Goal: Task Accomplishment & Management: Use online tool/utility

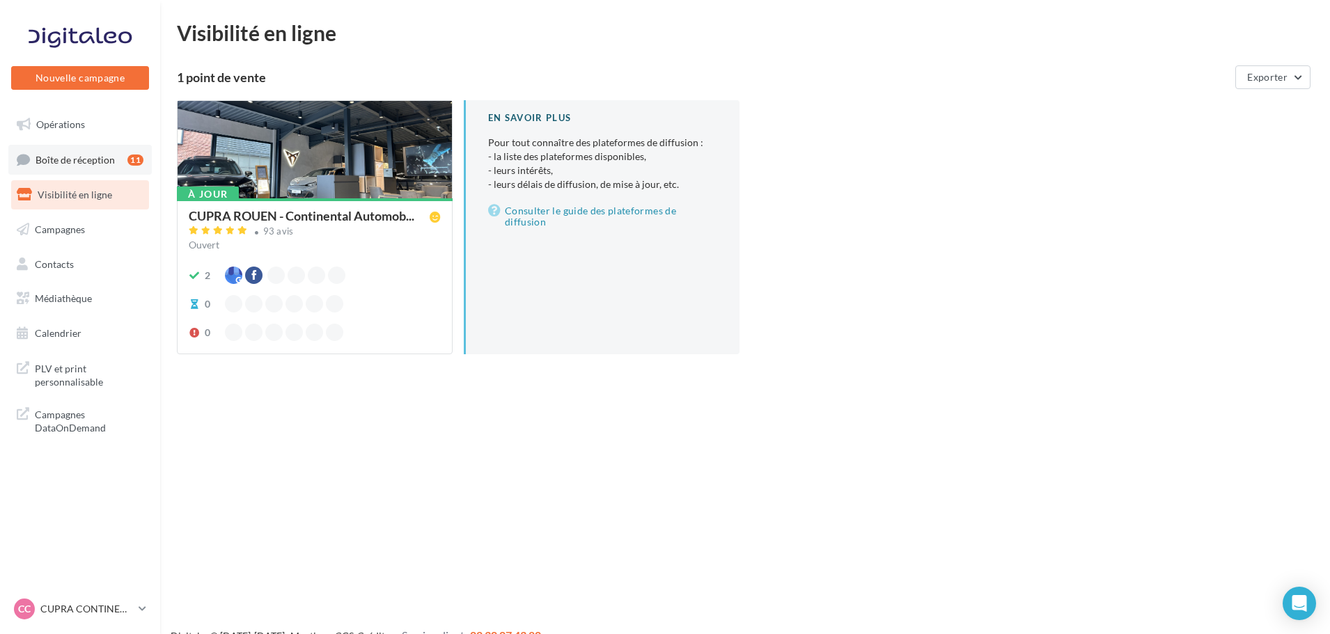
click at [76, 145] on link "Boîte de réception 11" at bounding box center [79, 160] width 143 height 30
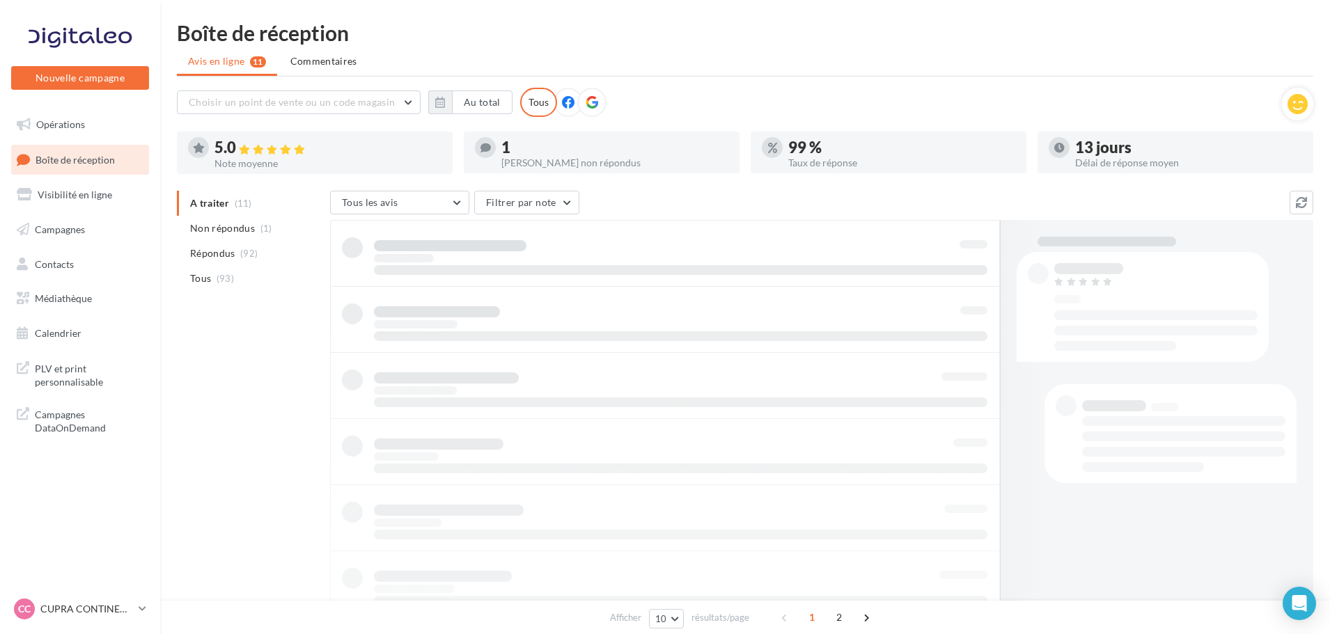
click at [77, 129] on span "Opérations" at bounding box center [60, 124] width 49 height 12
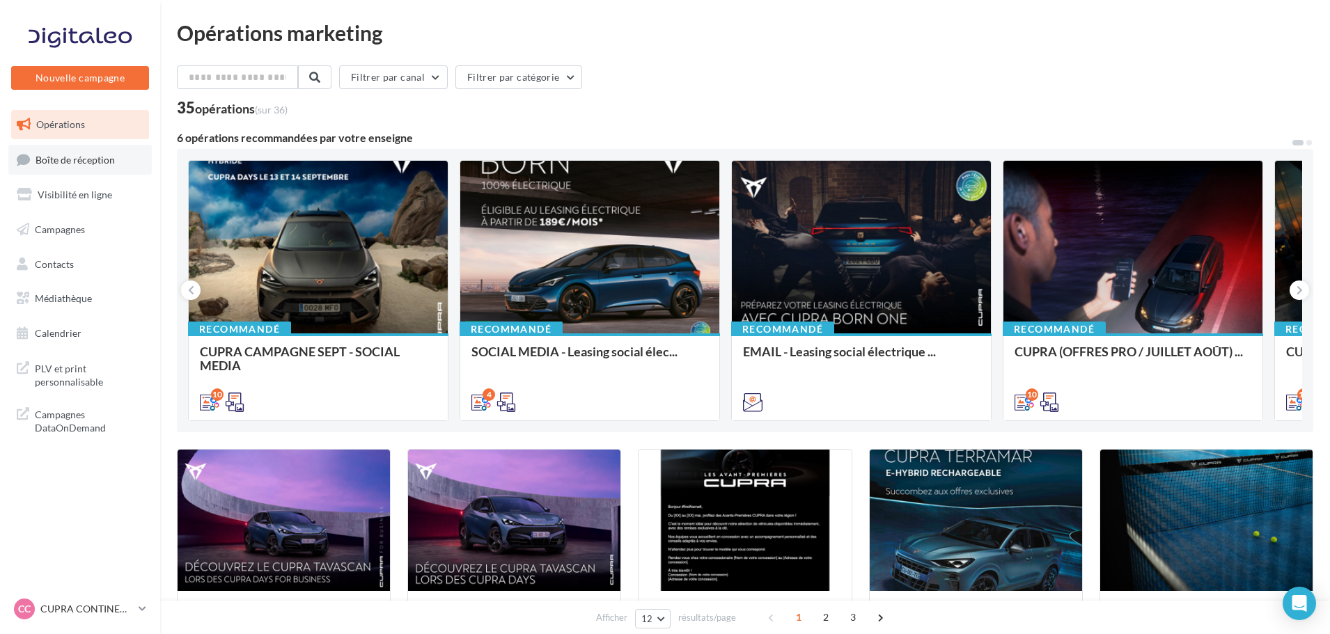
click at [58, 164] on span "Boîte de réception" at bounding box center [75, 159] width 79 height 12
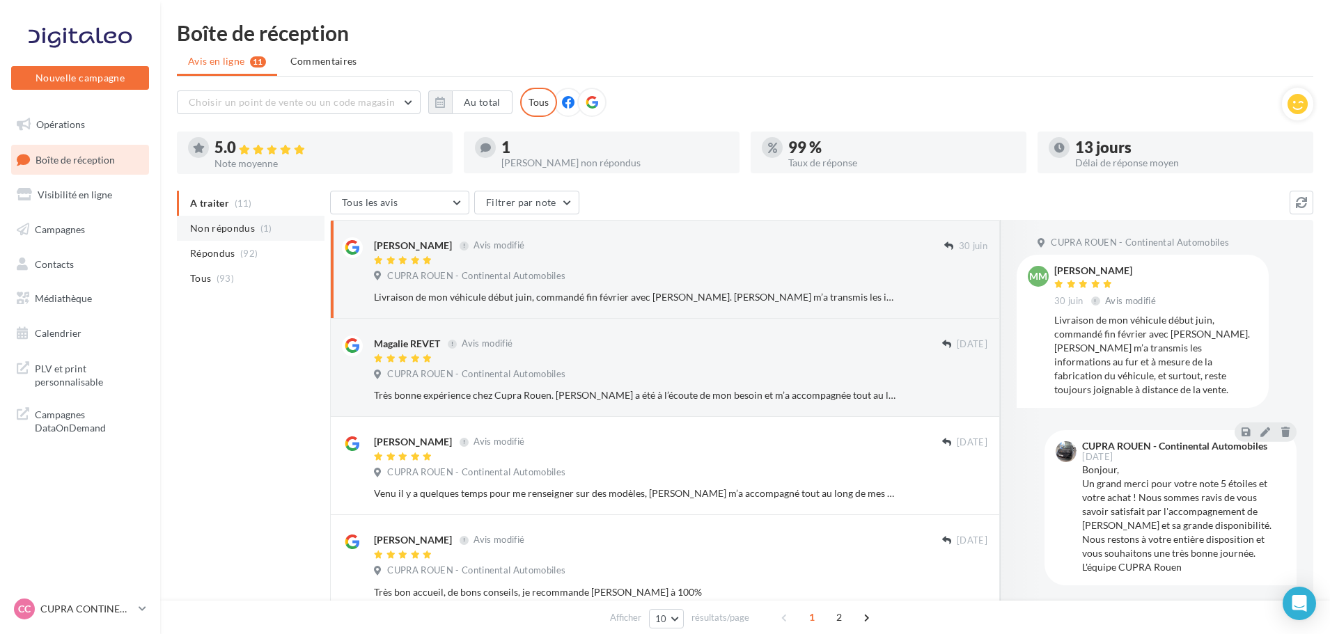
click at [227, 228] on span "Non répondus" at bounding box center [222, 228] width 65 height 14
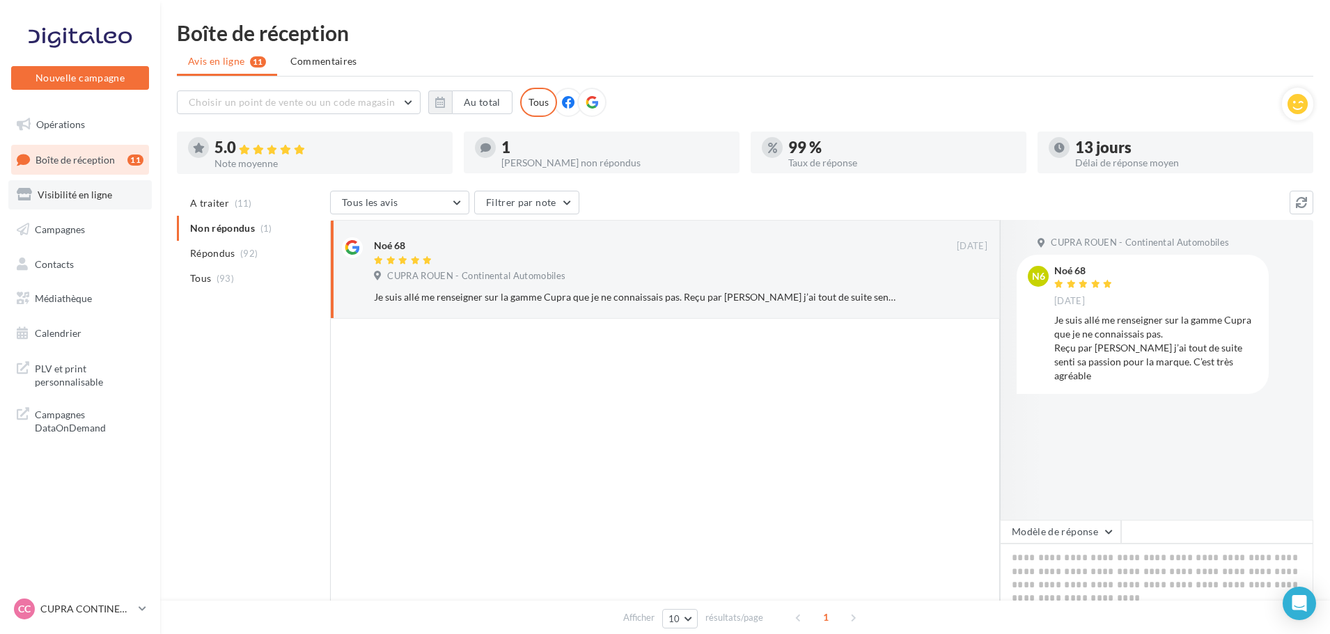
click at [63, 194] on span "Visibilité en ligne" at bounding box center [75, 195] width 75 height 12
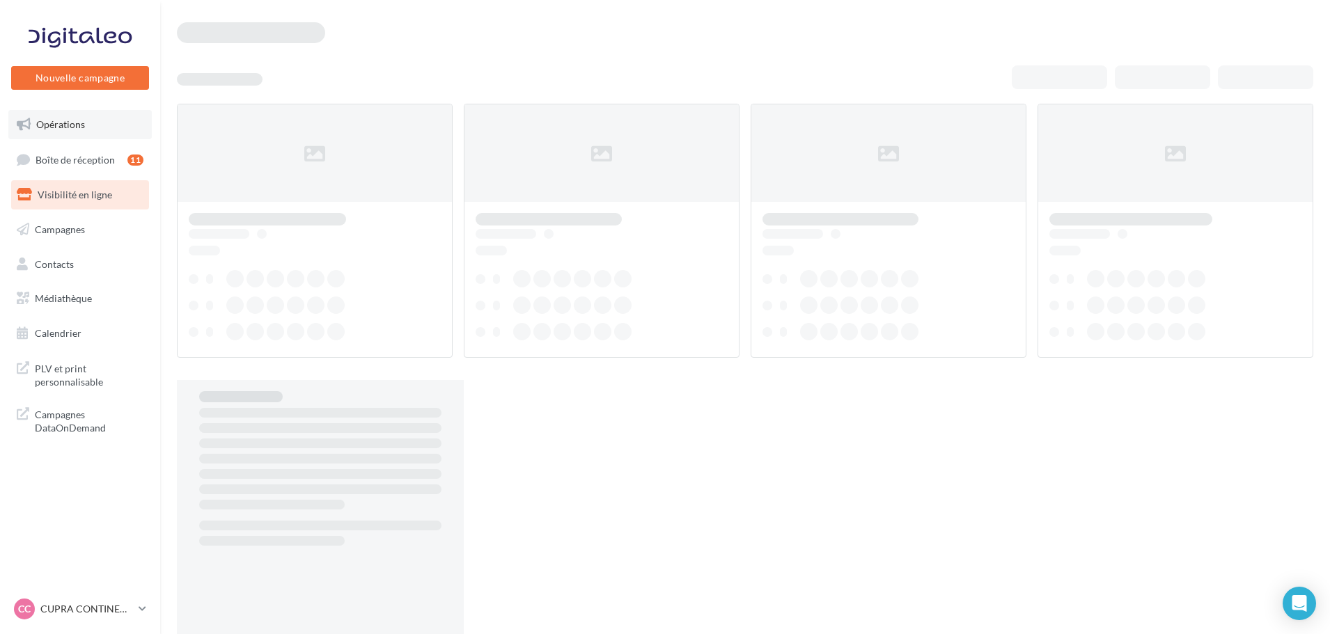
click at [65, 133] on link "Opérations" at bounding box center [79, 124] width 143 height 29
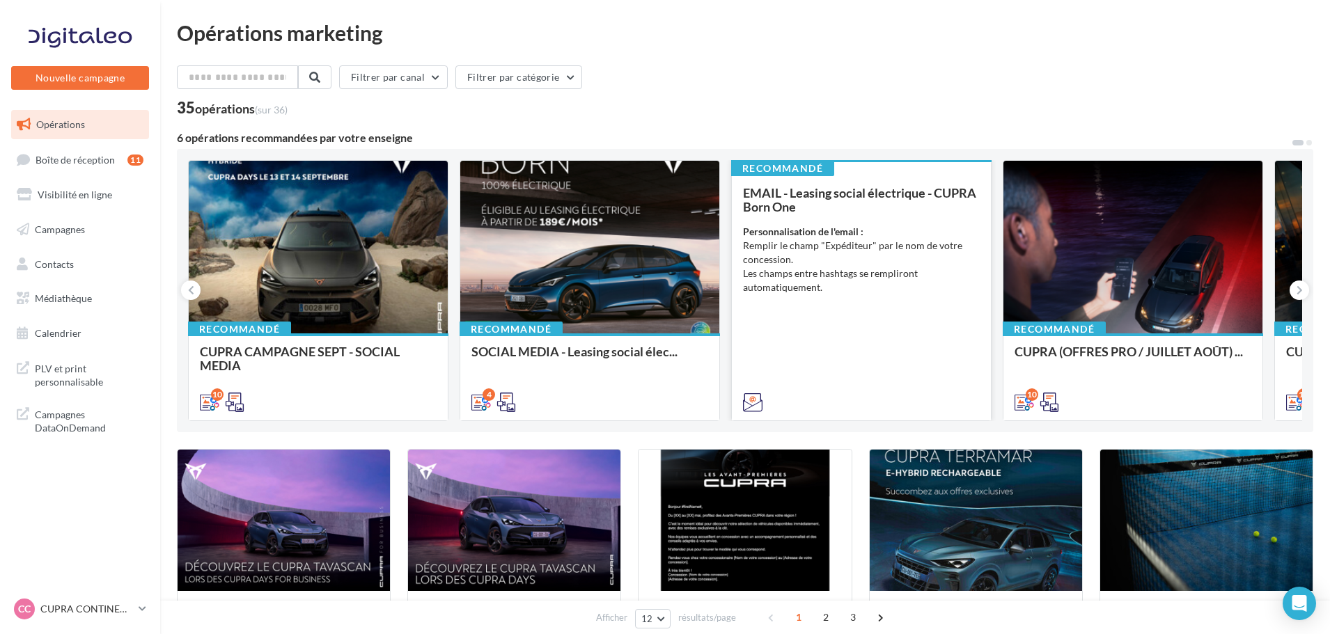
click at [810, 267] on li "Les champs entre hashtags se rempliront automatiquement." at bounding box center [861, 281] width 237 height 28
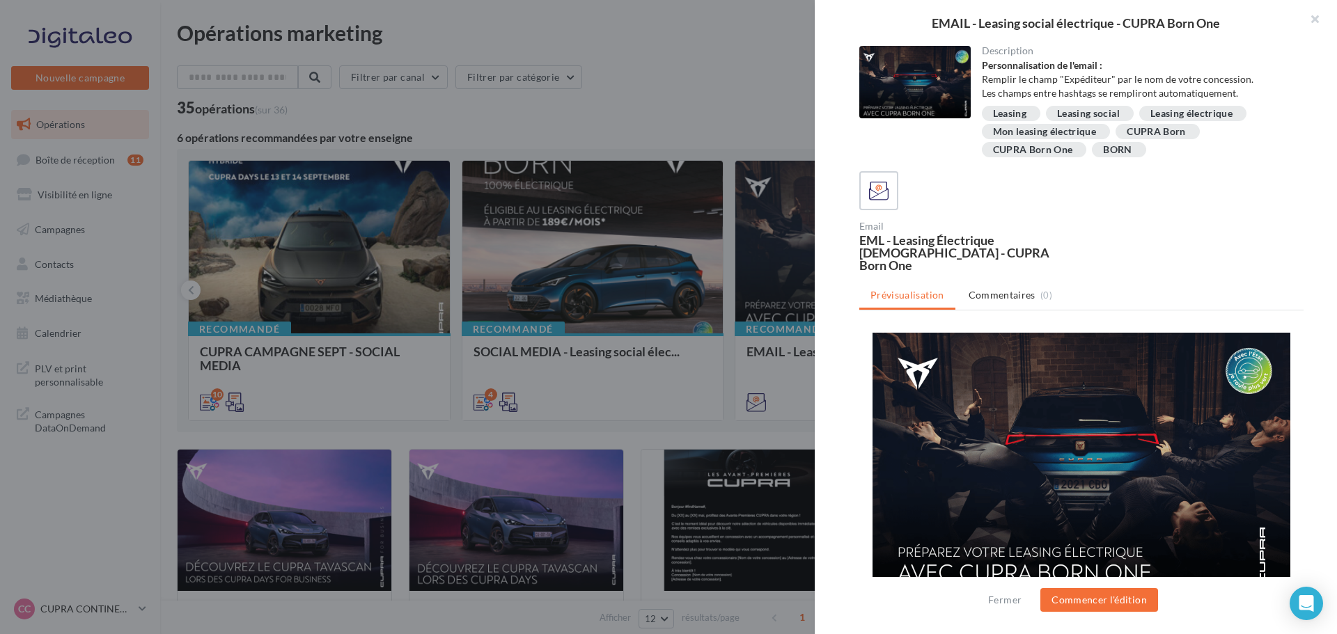
click at [1020, 403] on img at bounding box center [1082, 465] width 418 height 265
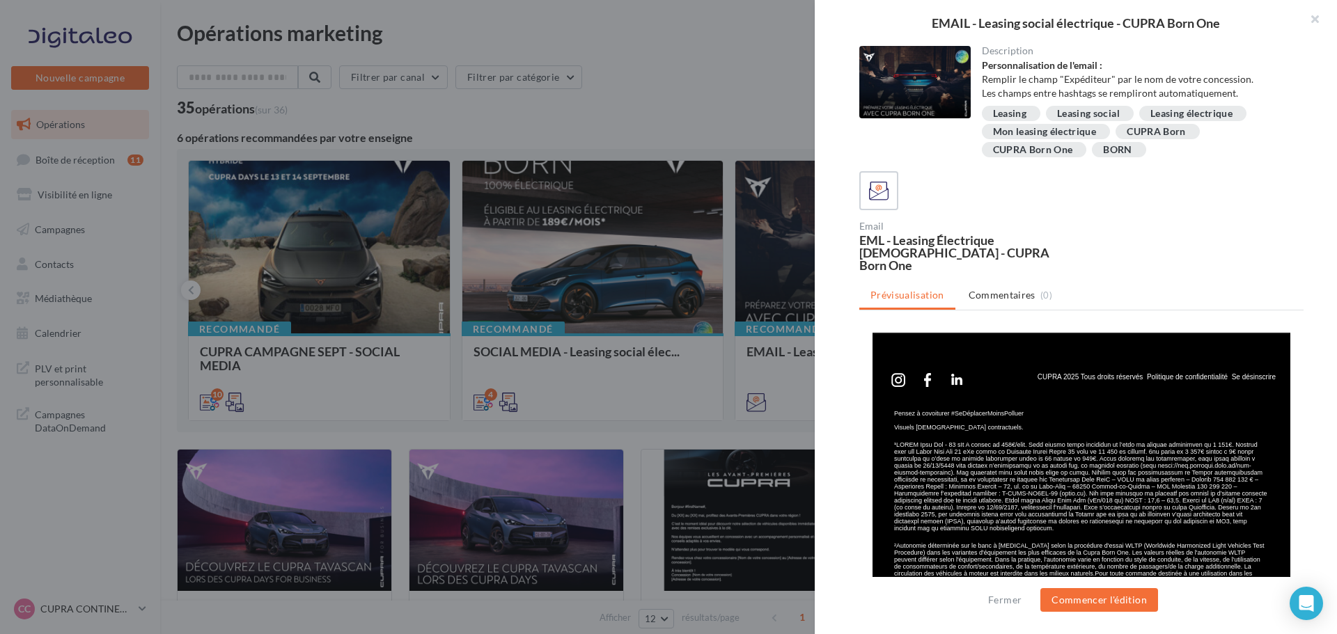
scroll to position [766, 0]
click at [1095, 601] on button "Commencer l'édition" at bounding box center [1099, 600] width 118 height 24
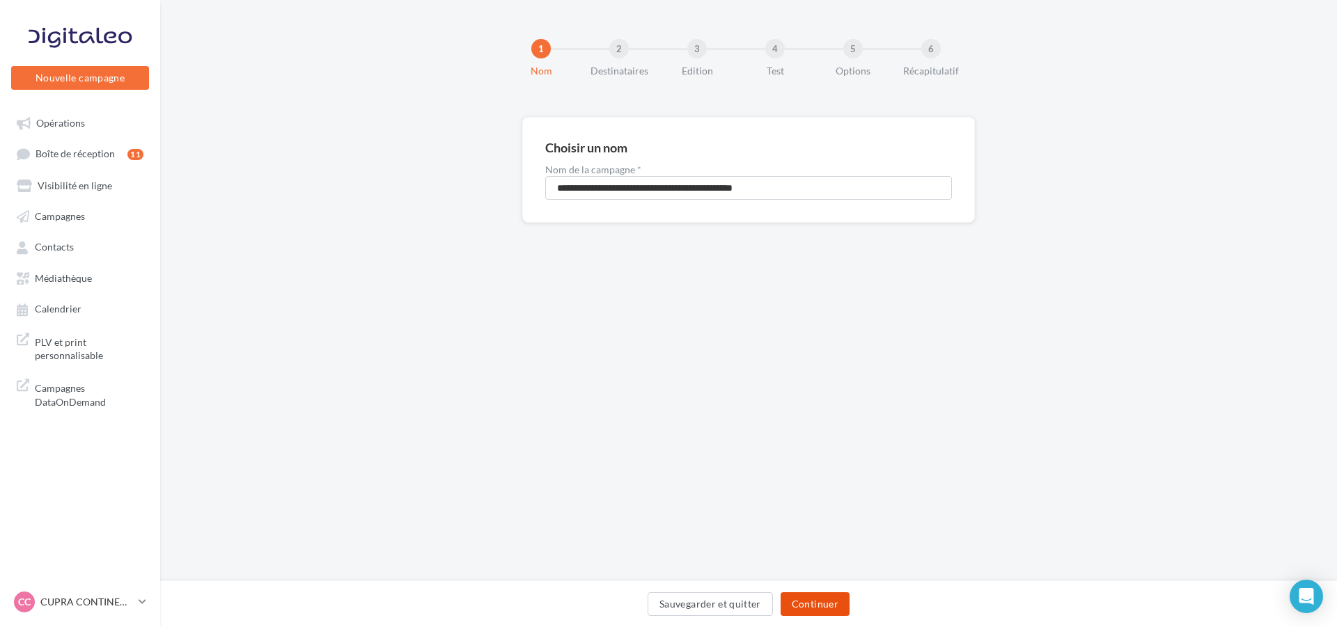
click at [838, 608] on button "Continuer" at bounding box center [815, 605] width 69 height 24
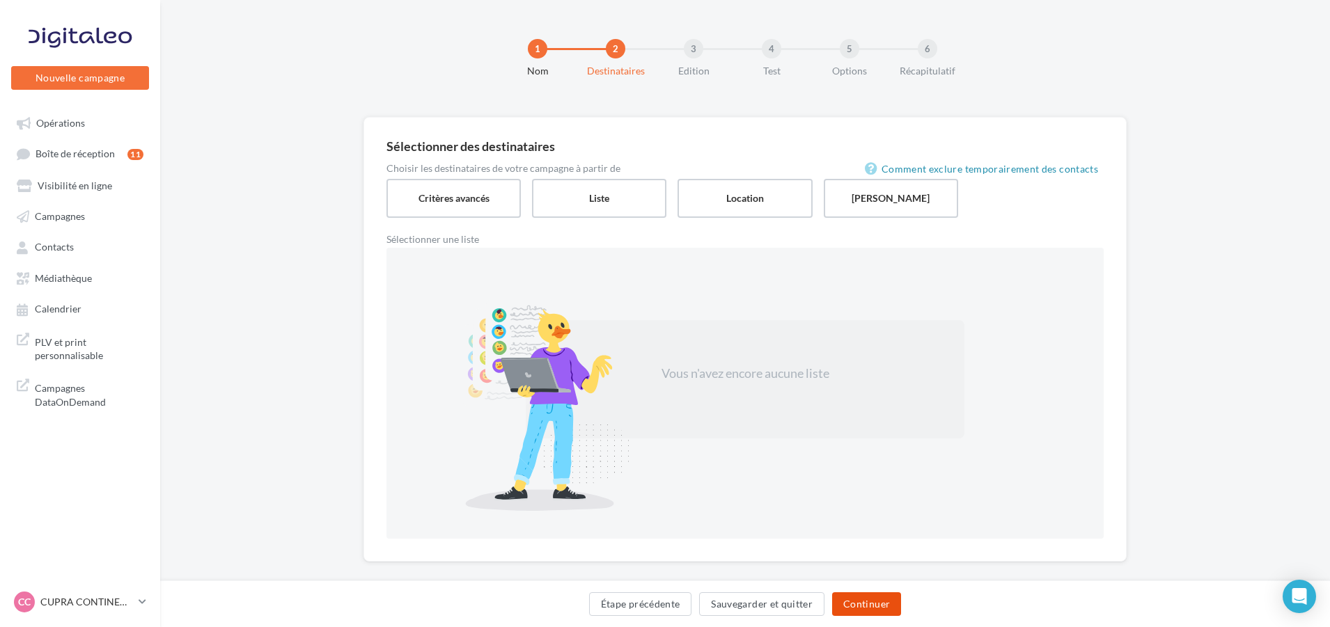
click at [838, 608] on button "Continuer" at bounding box center [866, 605] width 69 height 24
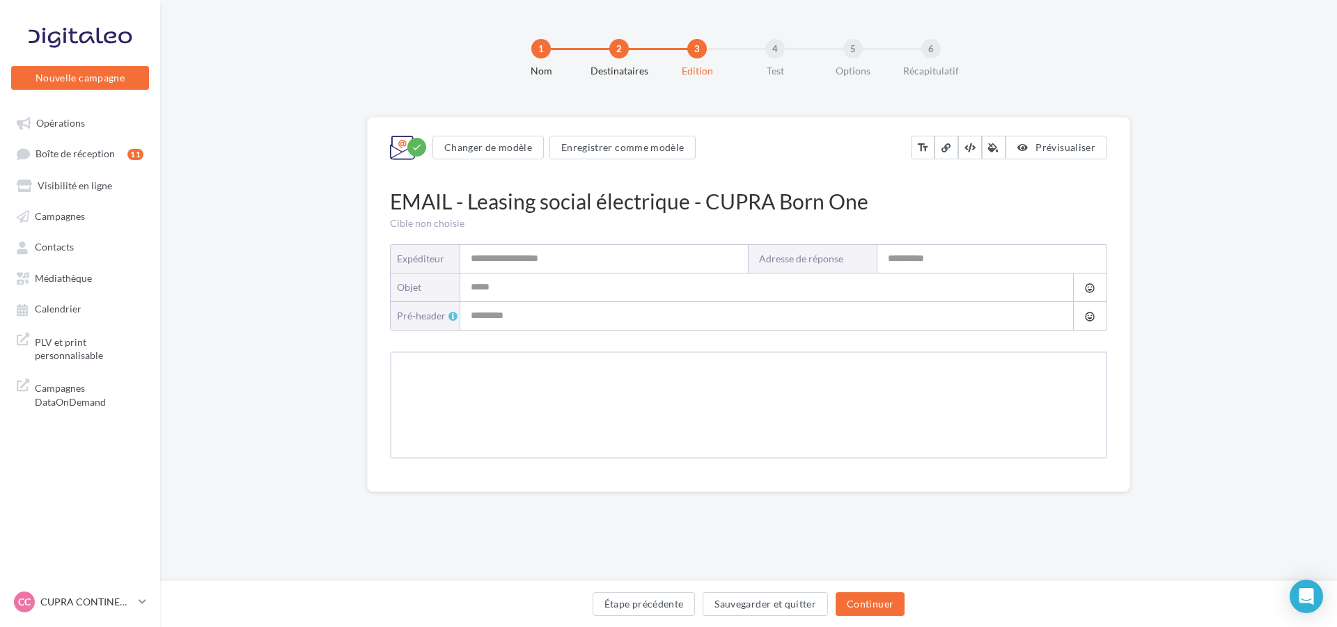
type input "**********"
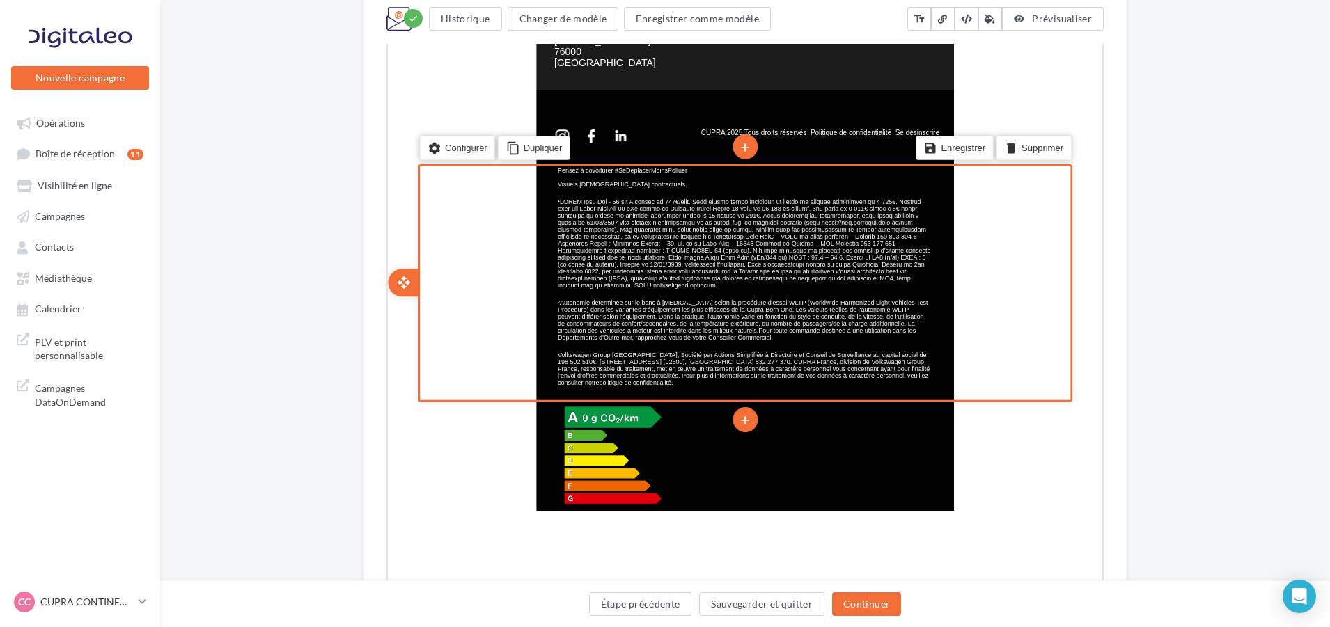
scroll to position [1043, 0]
